Goal: Navigation & Orientation: Find specific page/section

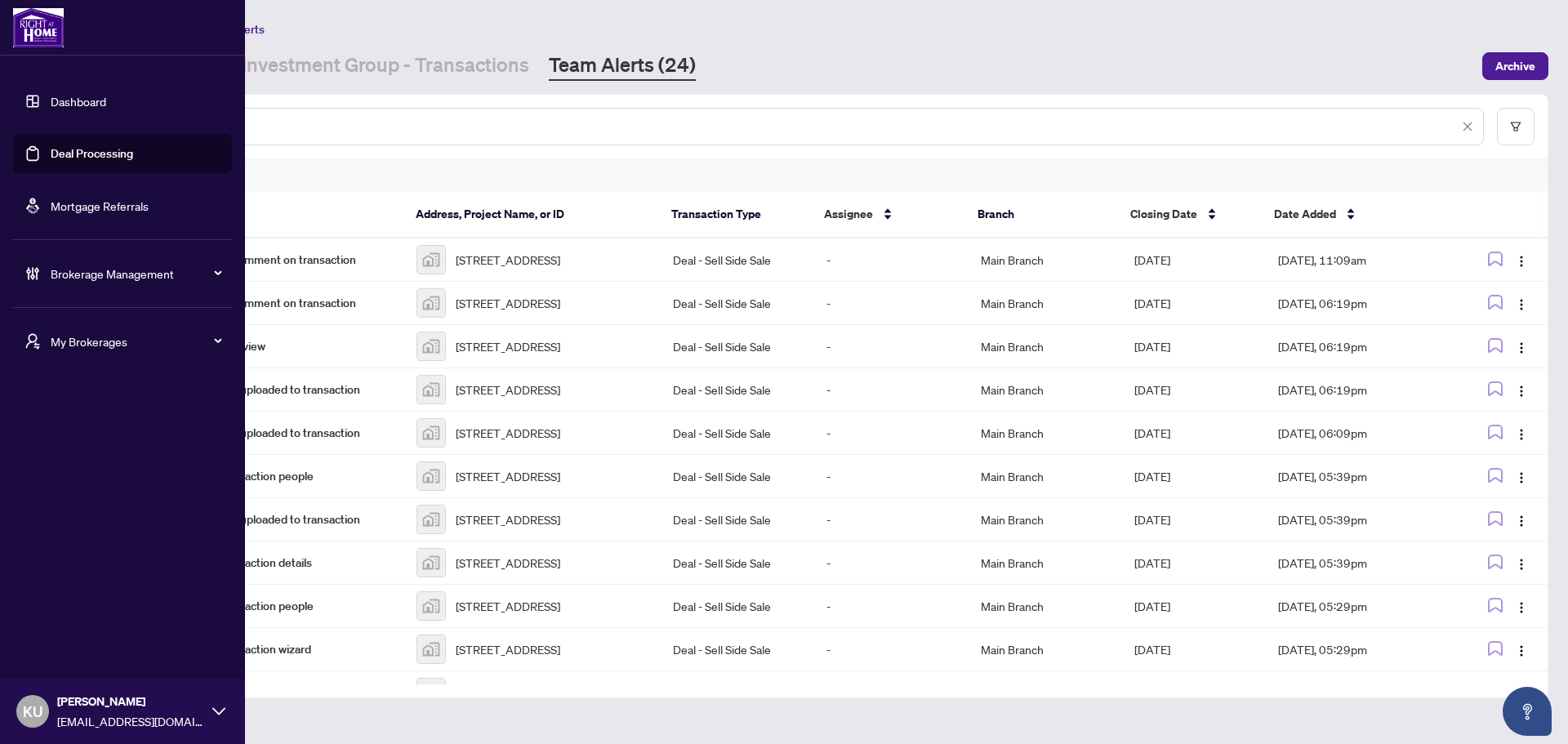
click at [41, 28] on img at bounding box center [38, 27] width 50 height 39
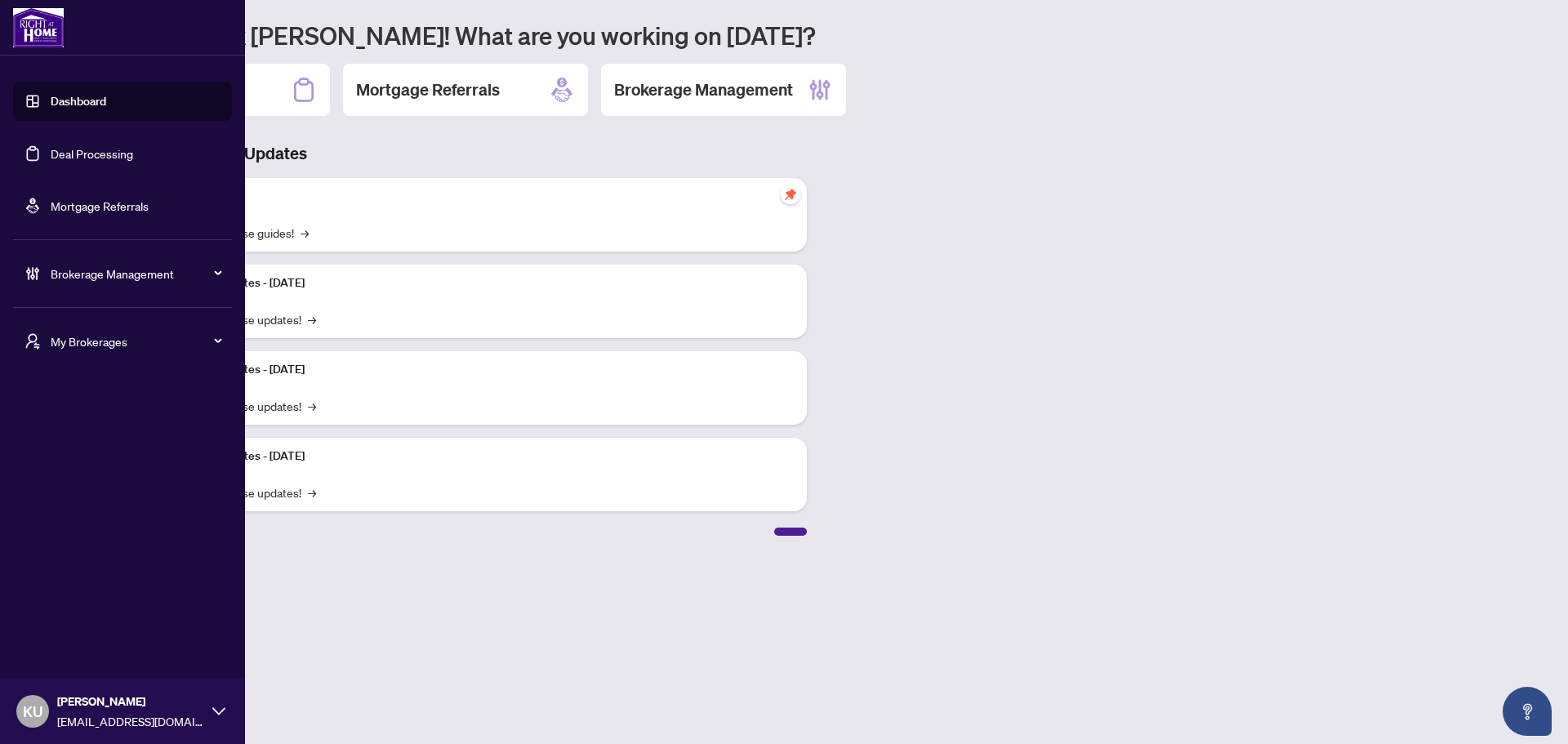
click at [114, 347] on span "My Brokerages" at bounding box center [135, 342] width 170 height 18
click at [70, 508] on span "[PERSON_NAME] Pro" at bounding box center [126, 511] width 186 height 18
